Goal: Information Seeking & Learning: Check status

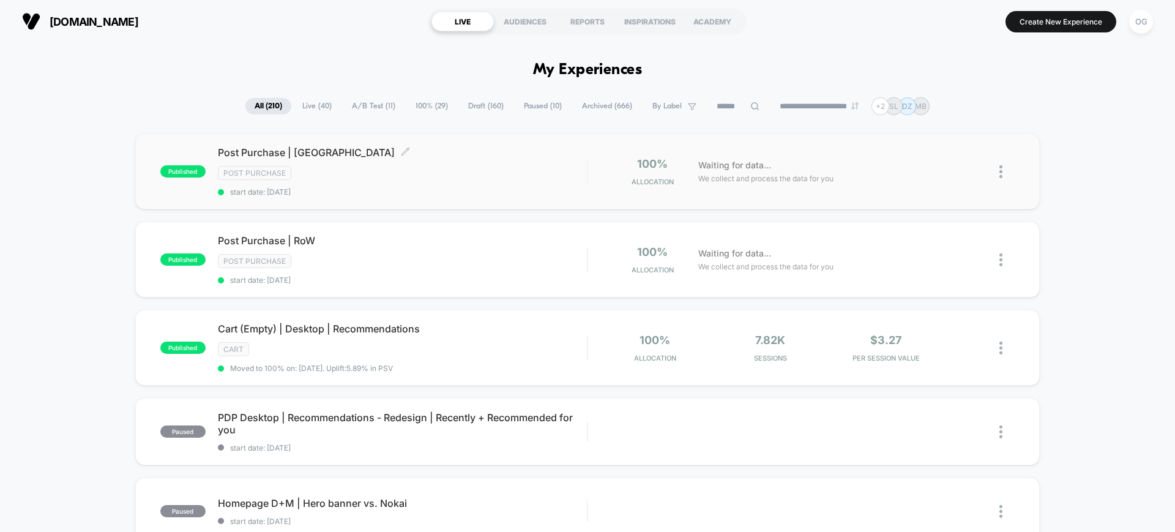
click at [536, 195] on span "start date: [DATE]" at bounding box center [402, 191] width 369 height 9
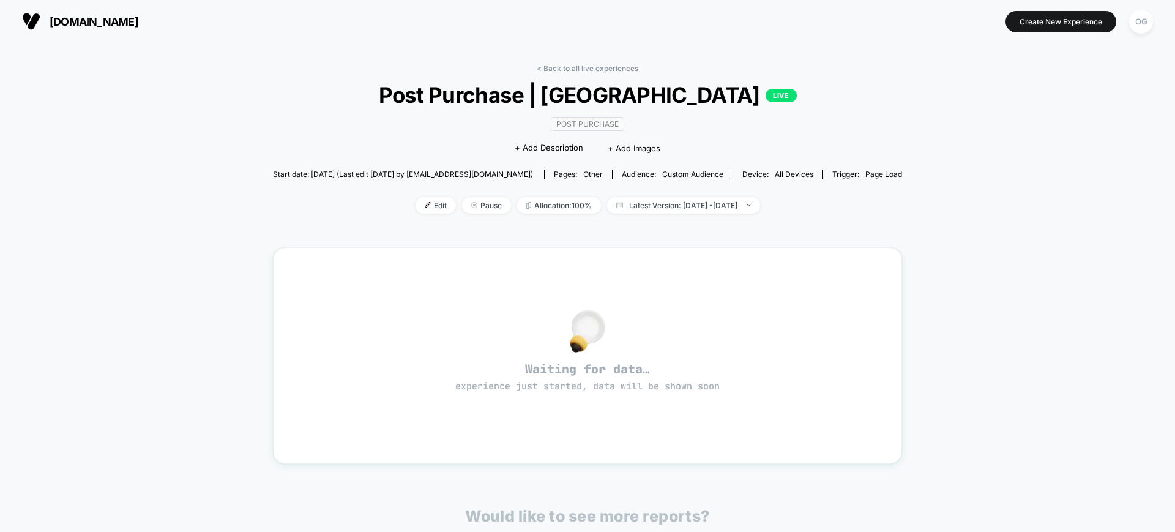
click at [601, 60] on div "< Back to all live experiences Post Purchase | [GEOGRAPHIC_DATA] LIVE Post Purc…" at bounding box center [587, 383] width 629 height 656
click at [605, 68] on link "< Back to all live experiences" at bounding box center [588, 68] width 102 height 9
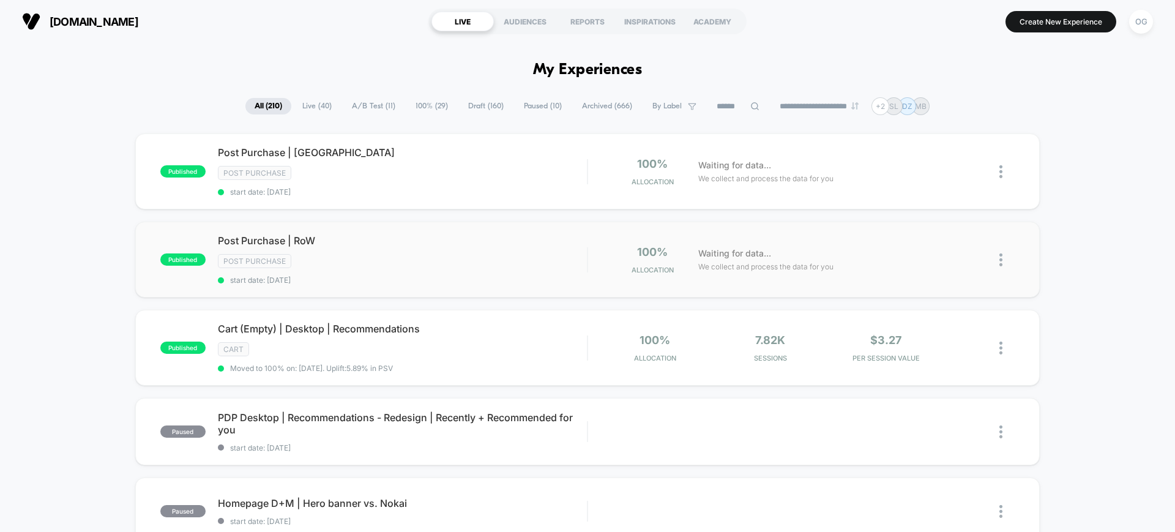
drag, startPoint x: 538, startPoint y: 347, endPoint x: 1009, endPoint y: 229, distance: 485.7
